Goal: Information Seeking & Learning: Understand process/instructions

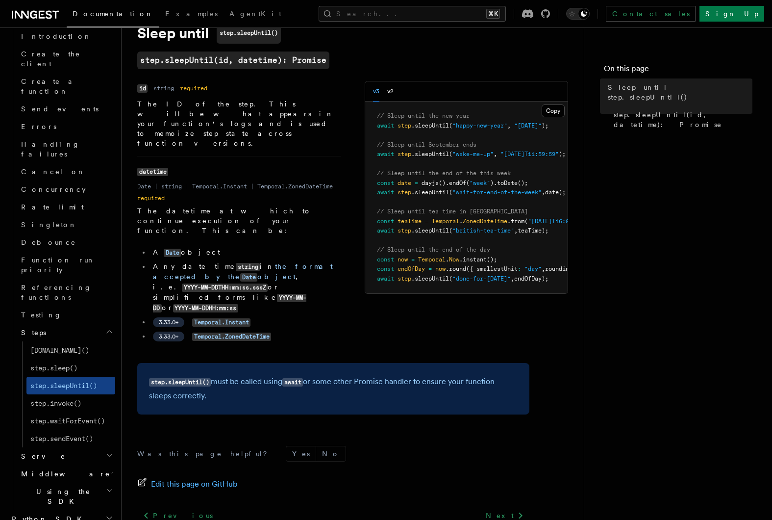
scroll to position [75, 0]
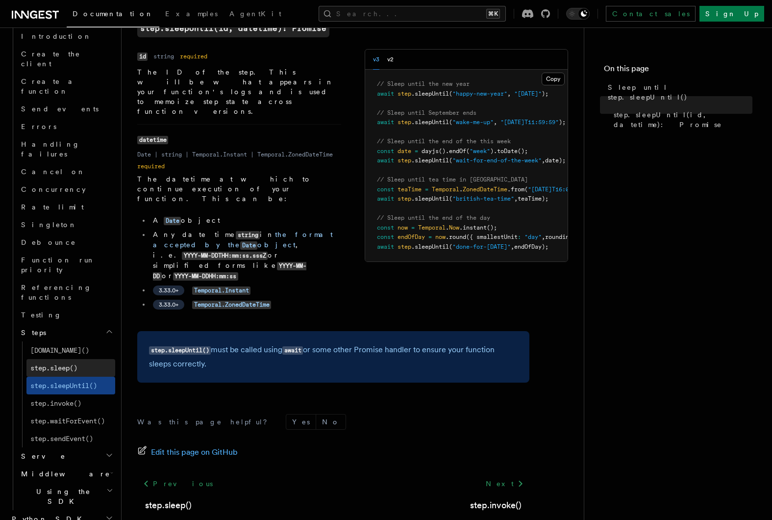
click at [70, 364] on span "step.sleep()" at bounding box center [53, 368] width 47 height 8
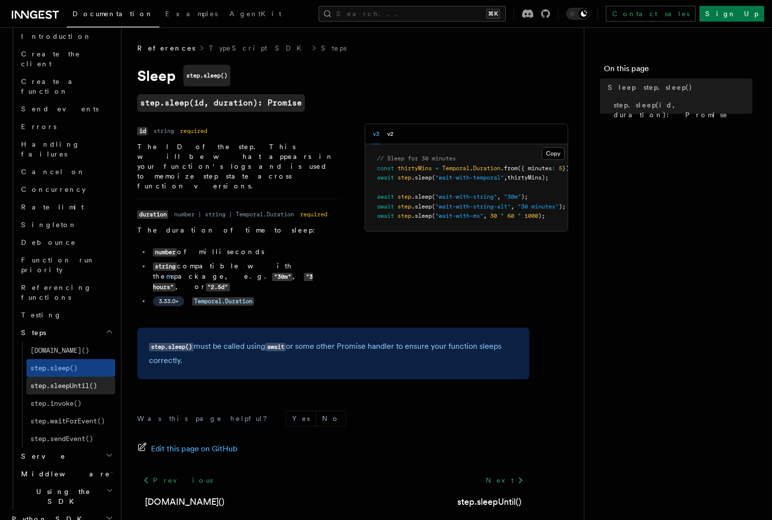
click at [81, 377] on link "step.sleepUntil()" at bounding box center [70, 386] width 89 height 18
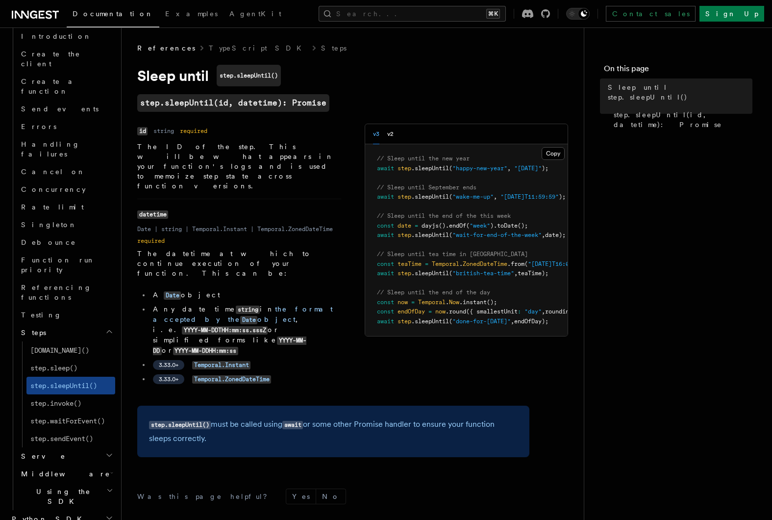
click at [531, 273] on span "teaTime);" at bounding box center [533, 273] width 31 height 7
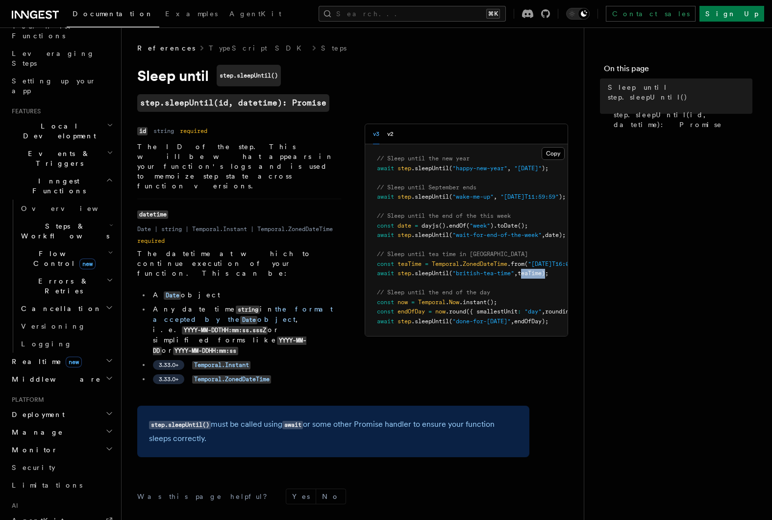
scroll to position [139, 0]
click at [50, 124] on span "Local Development" at bounding box center [57, 134] width 99 height 20
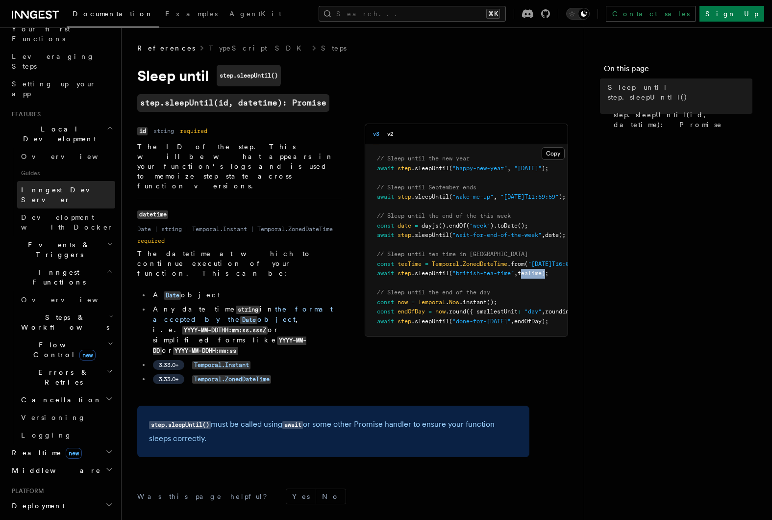
click at [42, 186] on span "Inngest Dev Server" at bounding box center [63, 195] width 84 height 18
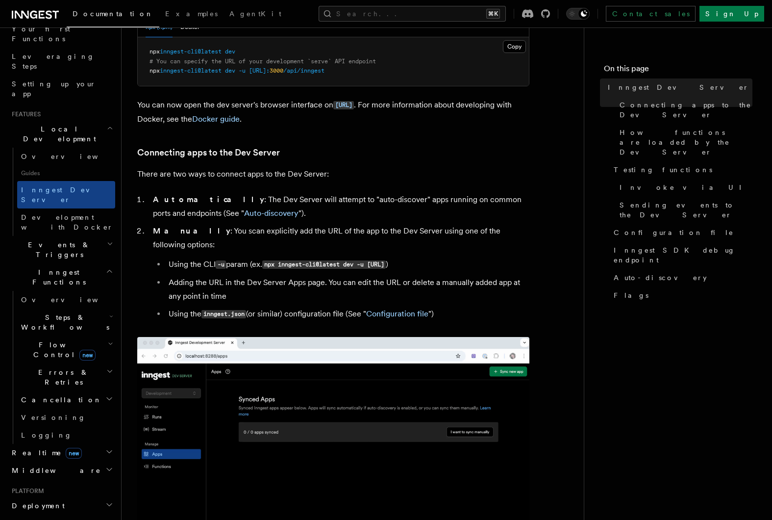
scroll to position [281, 0]
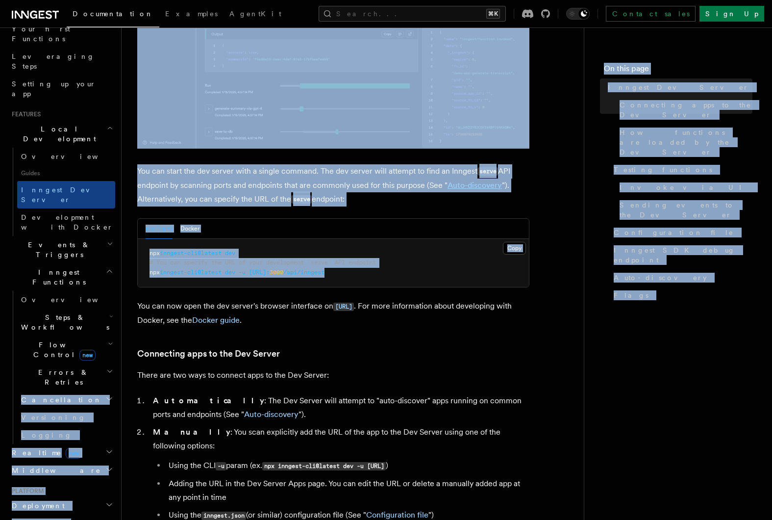
drag, startPoint x: 394, startPoint y: 275, endPoint x: 121, endPoint y: 276, distance: 272.6
copy div "Cancellation Versioning Logging Realtime new Middleware Platform Deployment Man…"
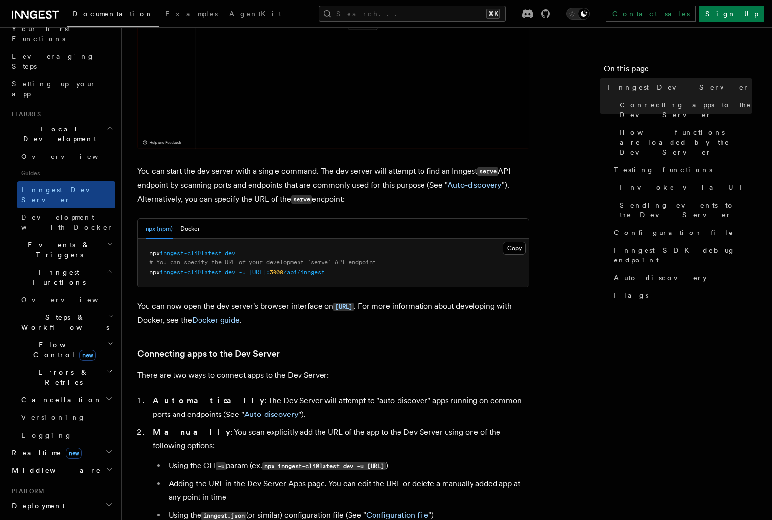
click at [386, 271] on pre "npx inngest-cli@latest dev # You can specify the URL of your development `serve…" at bounding box center [333, 263] width 391 height 49
copy article "npx inngest-cli@latest dev -u [URL]: 3000 /api/inngest"
drag, startPoint x: 386, startPoint y: 271, endPoint x: 154, endPoint y: 271, distance: 231.9
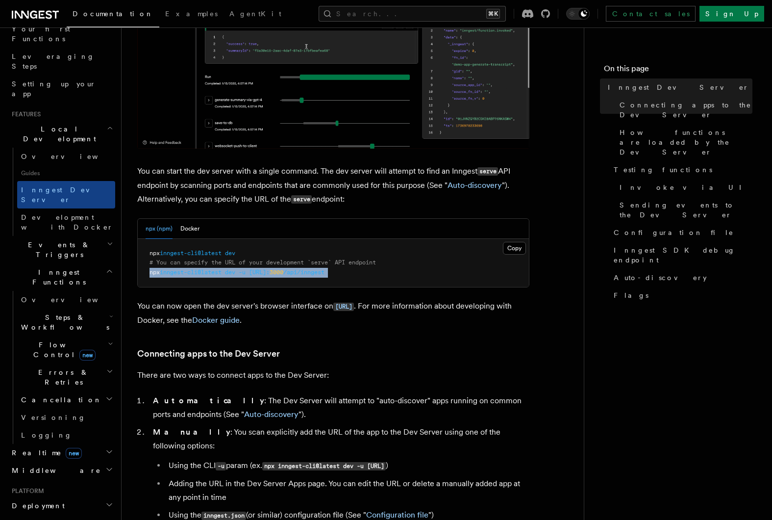
click at [154, 271] on pre "npx inngest-cli@latest dev # You can specify the URL of your development `serve…" at bounding box center [333, 263] width 391 height 49
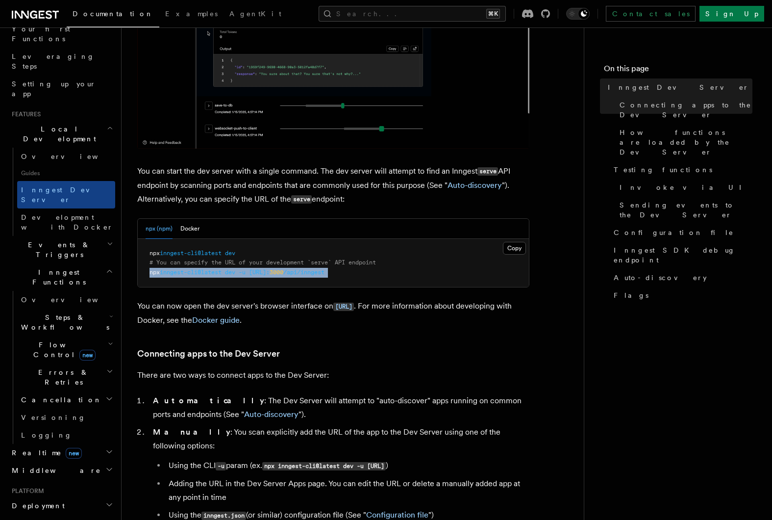
click at [154, 271] on span "npx" at bounding box center [155, 272] width 10 height 7
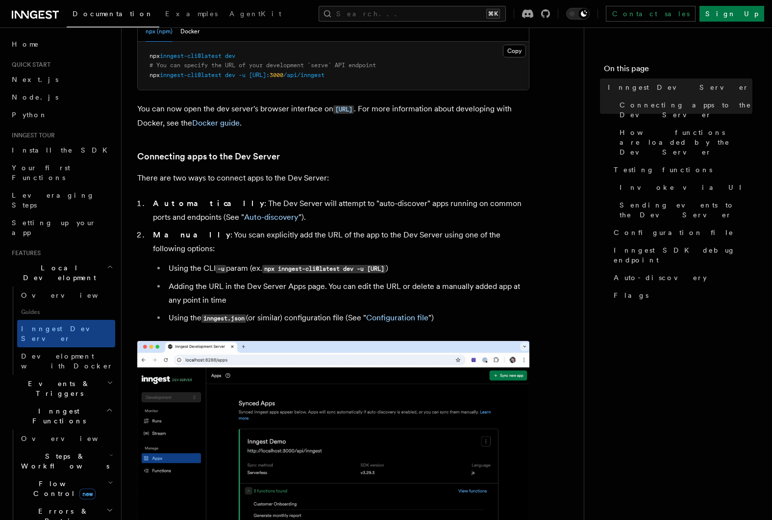
scroll to position [391, 0]
